Goal: Register for event/course

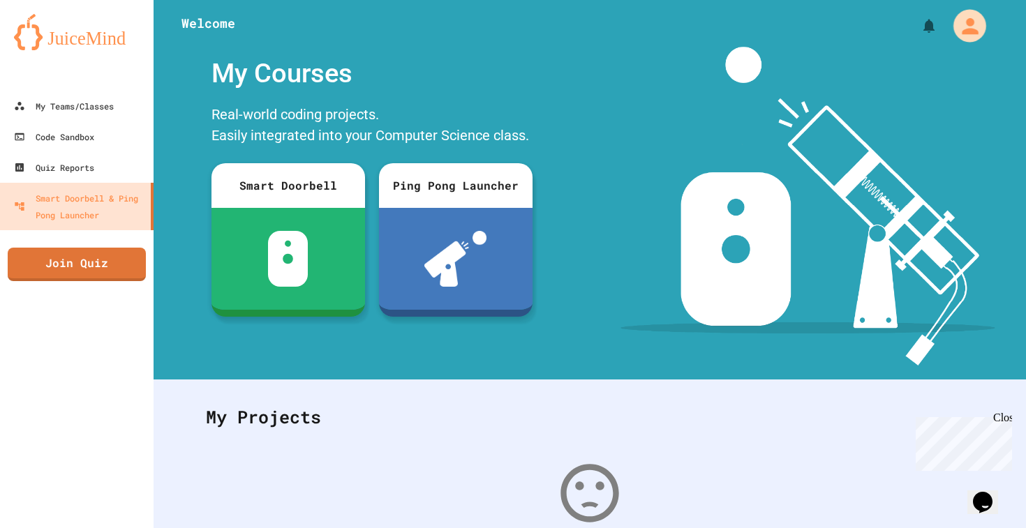
click at [973, 35] on icon "My Account" at bounding box center [969, 25] width 24 height 24
click at [973, 528] on div at bounding box center [513, 528] width 1026 height 0
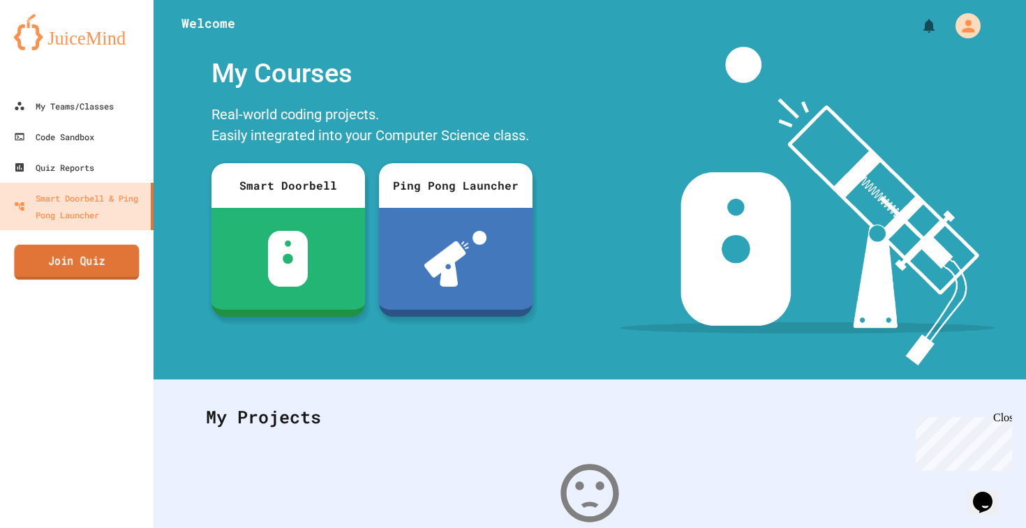
click at [123, 274] on link "Join Quiz" at bounding box center [76, 262] width 125 height 35
